Goal: Navigation & Orientation: Find specific page/section

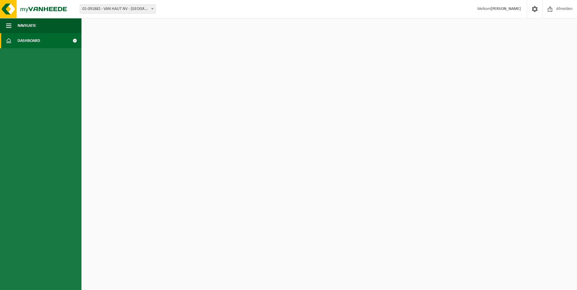
click at [30, 36] on span "Dashboard" at bounding box center [28, 40] width 23 height 15
click at [73, 39] on span at bounding box center [75, 40] width 14 height 15
click at [43, 40] on link "Dashboard" at bounding box center [40, 40] width 81 height 15
click at [24, 24] on span "Navigatie" at bounding box center [26, 25] width 19 height 15
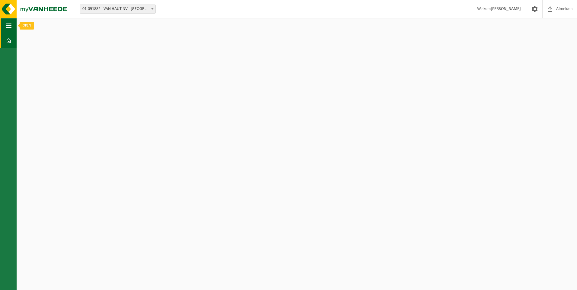
click at [6, 24] on button "Navigatie" at bounding box center [8, 25] width 17 height 15
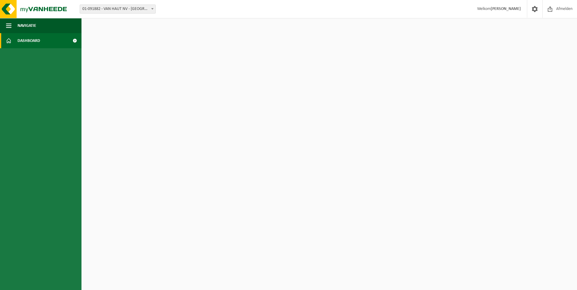
click at [6, 39] on span at bounding box center [8, 40] width 5 height 15
click at [35, 38] on span "Dashboard" at bounding box center [28, 40] width 23 height 15
click at [111, 13] on span "01-091882 - VAN HAUT NV - [GEOGRAPHIC_DATA]" at bounding box center [117, 9] width 75 height 8
click at [8, 28] on span "button" at bounding box center [8, 25] width 5 height 15
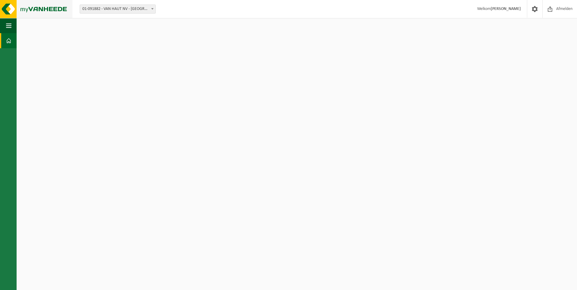
click at [7, 14] on img at bounding box center [36, 9] width 72 height 18
click at [35, 5] on img at bounding box center [36, 9] width 72 height 18
